Goal: Information Seeking & Learning: Learn about a topic

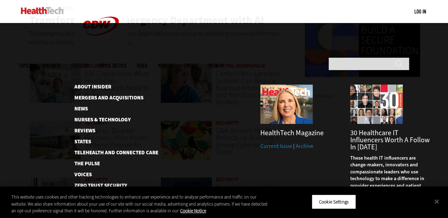
scroll to position [496, 0]
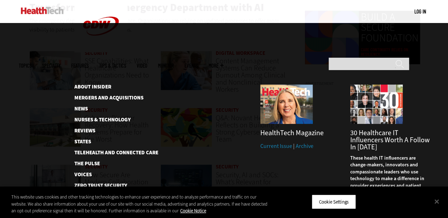
click at [290, 154] on div at bounding box center [224, 108] width 448 height 170
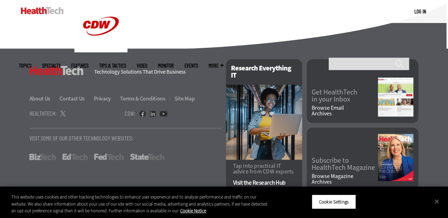
scroll to position [1817, 0]
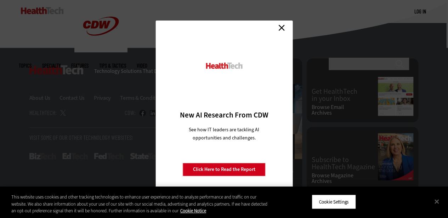
click at [284, 26] on link "Close" at bounding box center [281, 27] width 11 height 11
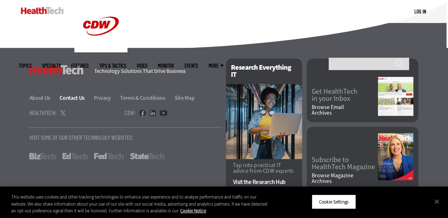
click at [66, 97] on link "Contact Us" at bounding box center [75, 97] width 33 height 7
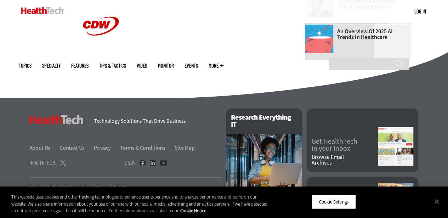
scroll to position [547, 0]
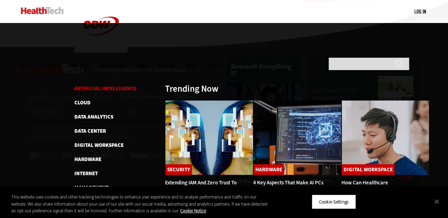
click at [100, 85] on link "Artificial Intelligence" at bounding box center [105, 88] width 62 height 7
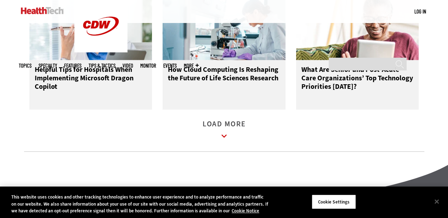
scroll to position [1027, 0]
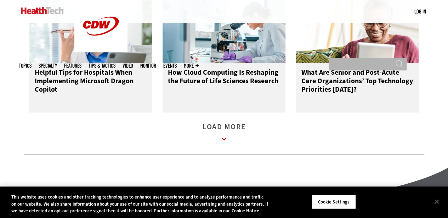
click at [345, 58] on input "Search" at bounding box center [368, 64] width 78 height 13
type input "******"
click at [395, 60] on input "******" at bounding box center [399, 66] width 8 height 13
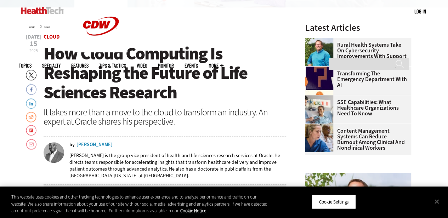
scroll to position [212, 0]
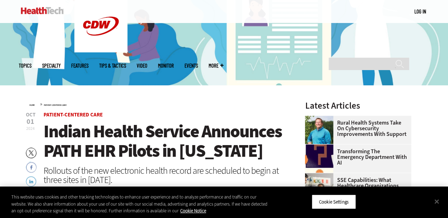
scroll to position [106, 0]
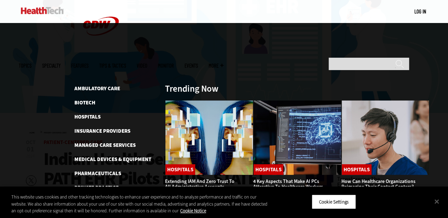
click at [61, 63] on span "Specialty" at bounding box center [51, 65] width 18 height 5
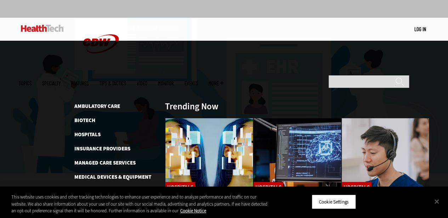
scroll to position [35, 0]
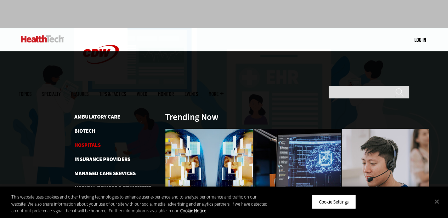
click at [86, 142] on link "Hospitals" at bounding box center [87, 145] width 26 height 7
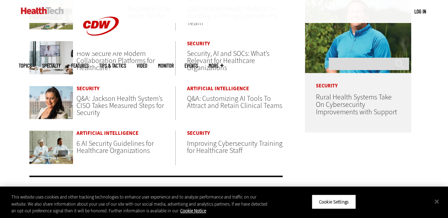
scroll to position [390, 0]
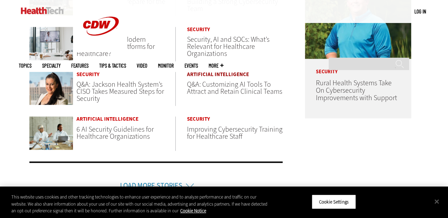
click at [197, 72] on link "Artificial Intelligence" at bounding box center [236, 74] width 99 height 5
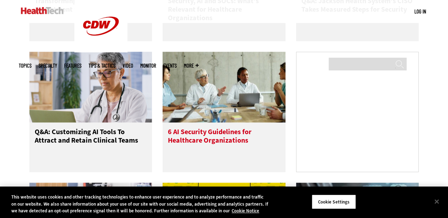
scroll to position [567, 0]
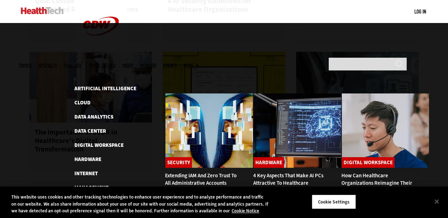
click at [32, 63] on span "Topics" at bounding box center [25, 65] width 13 height 5
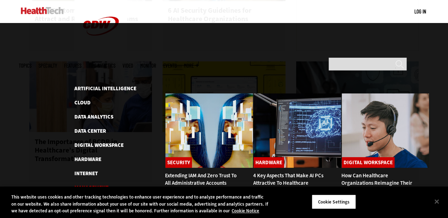
scroll to position [496, 0]
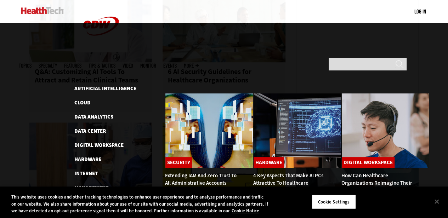
click at [32, 63] on span "Topics" at bounding box center [25, 65] width 13 height 5
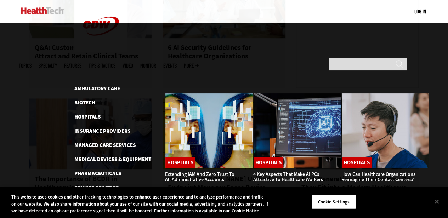
scroll to position [531, 0]
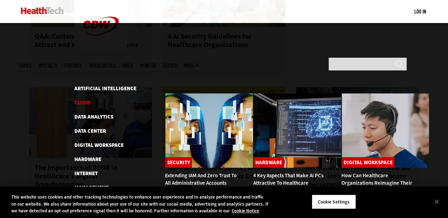
click at [77, 99] on link "Cloud" at bounding box center [82, 102] width 16 height 7
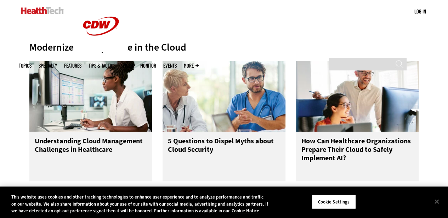
scroll to position [319, 0]
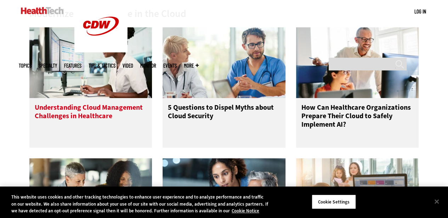
click at [101, 109] on h3 "Understanding Cloud Management Challenges in Healthcare" at bounding box center [91, 117] width 112 height 28
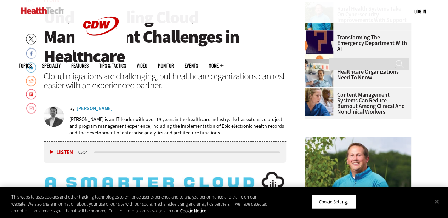
scroll to position [246, 0]
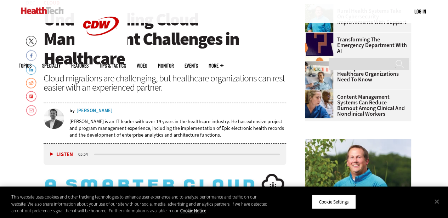
click at [89, 113] on div "[PERSON_NAME] is an IT leader with over 19 years in the healthcare industry. He…" at bounding box center [177, 128] width 217 height 30
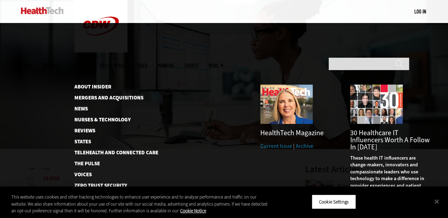
scroll to position [71, 0]
